Goal: Communication & Community: Answer question/provide support

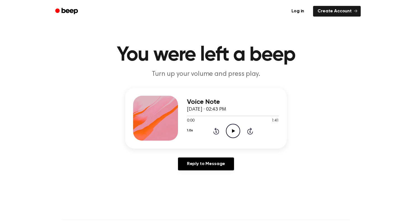
click at [238, 137] on icon "Play Audio" at bounding box center [233, 131] width 14 height 14
click at [231, 128] on icon "Pause Audio" at bounding box center [233, 131] width 14 height 14
click at [192, 118] on span "0:16" at bounding box center [190, 121] width 7 height 6
click at [187, 117] on div at bounding box center [233, 115] width 92 height 4
click at [237, 128] on icon "Play Audio" at bounding box center [233, 131] width 14 height 14
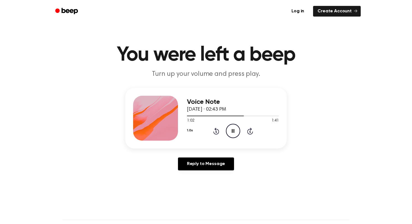
click at [233, 130] on icon at bounding box center [233, 131] width 3 height 4
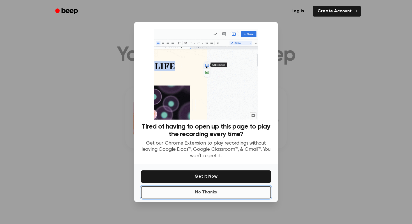
click at [186, 193] on button "No Thanks" at bounding box center [206, 192] width 130 height 12
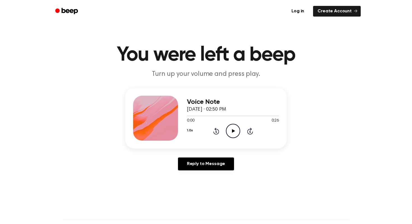
click at [228, 137] on icon "Play Audio" at bounding box center [233, 131] width 14 height 14
click at [232, 132] on icon at bounding box center [233, 131] width 3 height 4
click at [189, 116] on div at bounding box center [233, 116] width 92 height 1
click at [231, 130] on icon "Play Audio" at bounding box center [233, 131] width 14 height 14
click at [189, 116] on div at bounding box center [233, 115] width 92 height 4
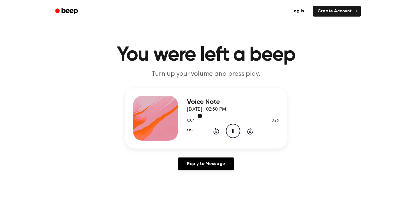
click at [188, 115] on div at bounding box center [233, 115] width 92 height 4
click at [236, 131] on icon "Pause Audio" at bounding box center [233, 131] width 14 height 14
click at [189, 117] on div at bounding box center [233, 115] width 92 height 4
click at [237, 125] on circle at bounding box center [233, 131] width 14 height 14
click at [234, 127] on icon "Pause Audio" at bounding box center [233, 131] width 14 height 14
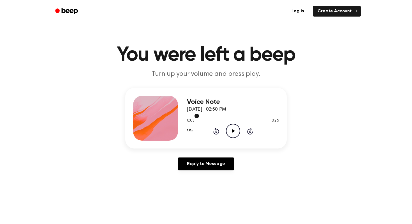
click at [195, 114] on span at bounding box center [197, 116] width 4 height 4
click at [189, 115] on div at bounding box center [233, 115] width 92 height 4
click at [228, 133] on icon "Play Audio" at bounding box center [233, 131] width 14 height 14
click at [228, 134] on icon "Pause Audio" at bounding box center [233, 131] width 14 height 14
click at [232, 130] on icon at bounding box center [233, 131] width 3 height 4
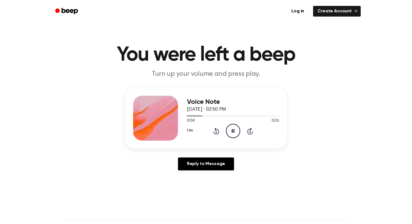
click at [232, 131] on icon at bounding box center [233, 131] width 3 height 4
click at [239, 128] on circle at bounding box center [233, 131] width 14 height 14
click at [237, 130] on icon "Pause Audio" at bounding box center [233, 131] width 14 height 14
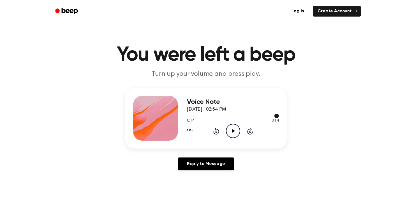
click at [188, 116] on div at bounding box center [233, 116] width 92 height 1
click at [226, 126] on icon "Play Audio" at bounding box center [233, 131] width 14 height 14
click at [231, 128] on icon "Play Audio" at bounding box center [233, 131] width 14 height 14
click at [231, 128] on icon "Pause Audio" at bounding box center [233, 131] width 14 height 14
click at [231, 128] on icon "Play Audio" at bounding box center [233, 131] width 14 height 14
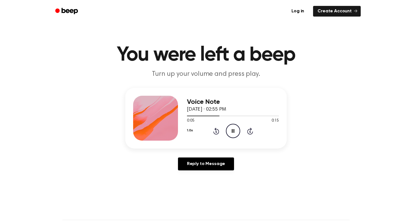
click at [232, 128] on icon "Pause Audio" at bounding box center [233, 131] width 14 height 14
click at [232, 128] on icon "Play Audio" at bounding box center [233, 131] width 14 height 14
click at [232, 128] on icon "Pause Audio" at bounding box center [233, 131] width 14 height 14
click at [188, 116] on div at bounding box center [233, 115] width 92 height 4
click at [229, 130] on icon "Play Audio" at bounding box center [233, 131] width 14 height 14
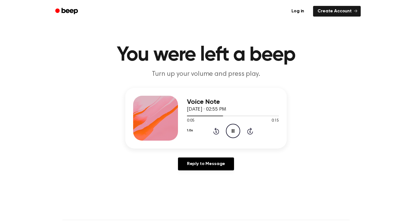
click at [230, 130] on icon "Pause Audio" at bounding box center [233, 131] width 14 height 14
click at [230, 130] on icon "Play Audio" at bounding box center [233, 131] width 14 height 14
click at [230, 130] on icon "Pause Audio" at bounding box center [233, 131] width 14 height 14
click at [234, 130] on icon at bounding box center [233, 131] width 3 height 4
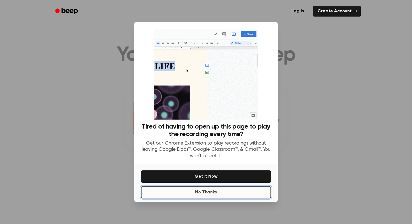
click at [213, 189] on button "No Thanks" at bounding box center [206, 192] width 130 height 12
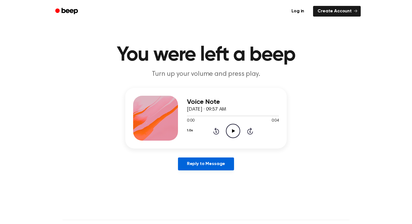
click at [207, 167] on link "Reply to Message" at bounding box center [206, 163] width 56 height 13
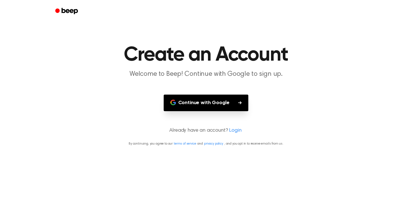
click at [200, 98] on button "Continue with Google" at bounding box center [206, 102] width 85 height 17
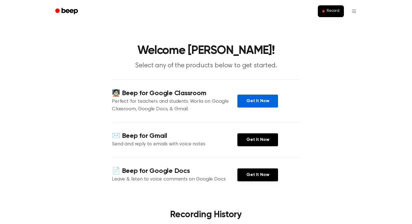
click at [264, 98] on link "Get It Now" at bounding box center [257, 100] width 41 height 13
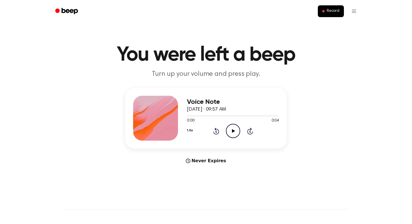
click at [232, 130] on icon at bounding box center [233, 131] width 3 height 4
click at [234, 130] on icon at bounding box center [233, 131] width 3 height 4
click at [235, 128] on icon "Play Audio" at bounding box center [233, 131] width 14 height 14
click at [230, 132] on icon "Play Audio" at bounding box center [233, 131] width 14 height 14
